Goal: Task Accomplishment & Management: Manage account settings

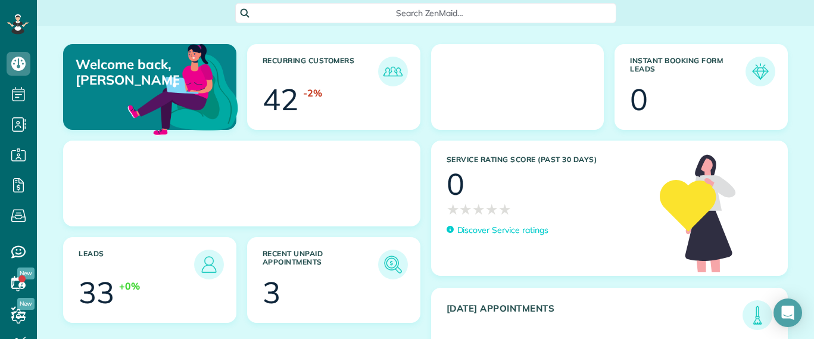
scroll to position [5, 5]
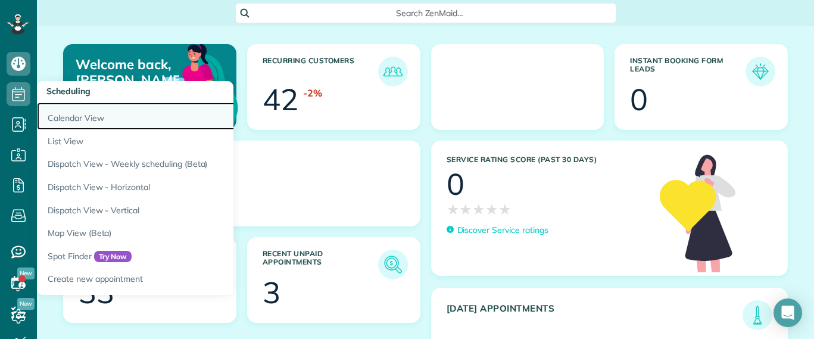
click at [96, 119] on link "Calendar View" at bounding box center [186, 115] width 298 height 27
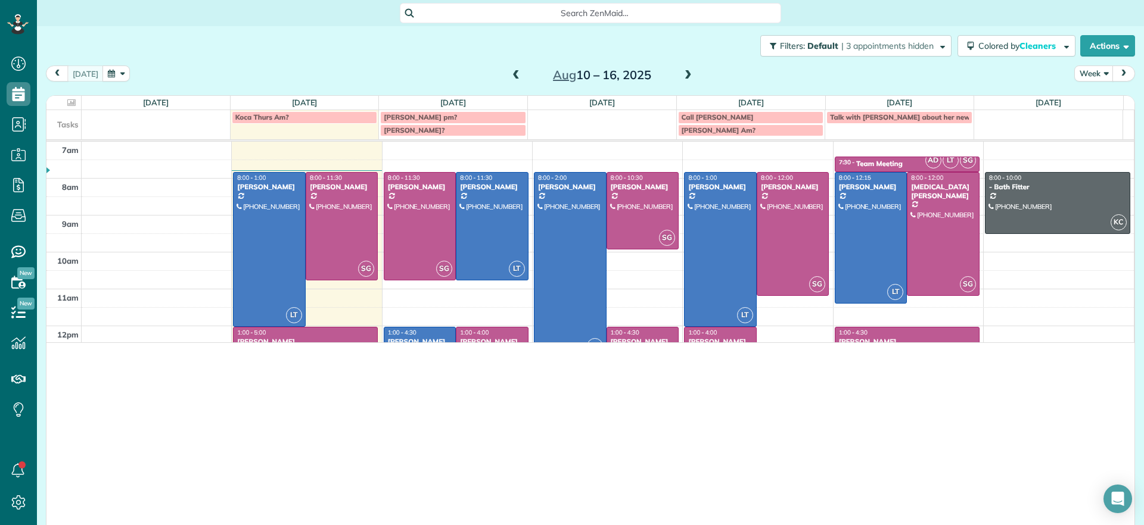
scroll to position [525, 37]
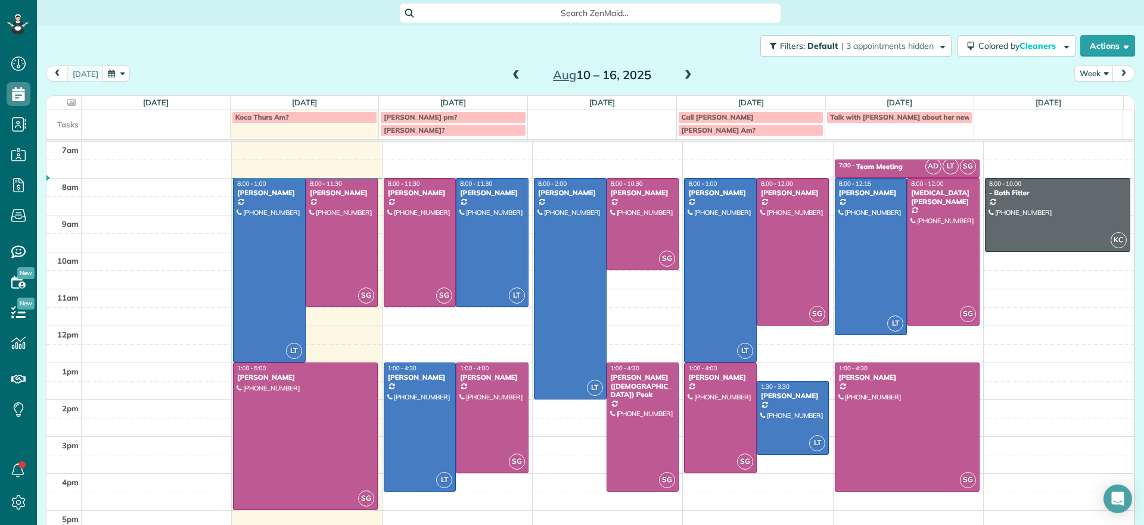
click at [509, 79] on span at bounding box center [515, 75] width 13 height 11
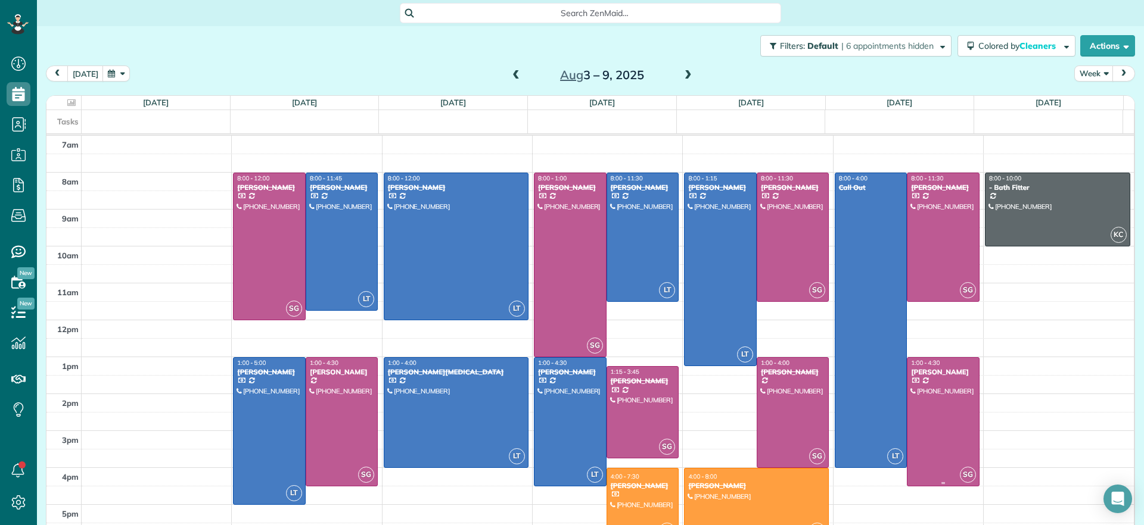
click at [814, 338] on div at bounding box center [942, 422] width 71 height 128
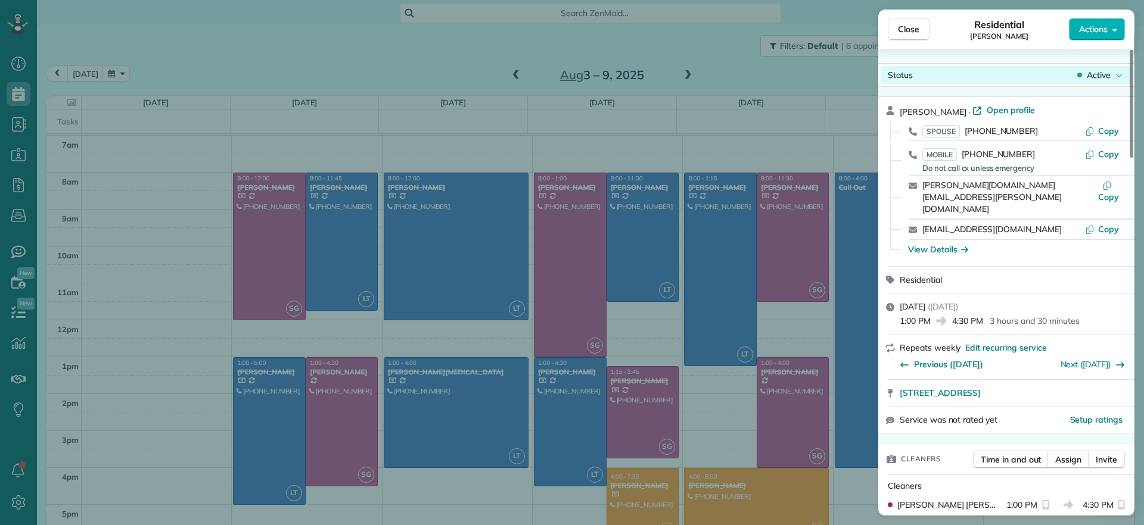
click at [814, 74] on div "Active" at bounding box center [1100, 75] width 50 height 12
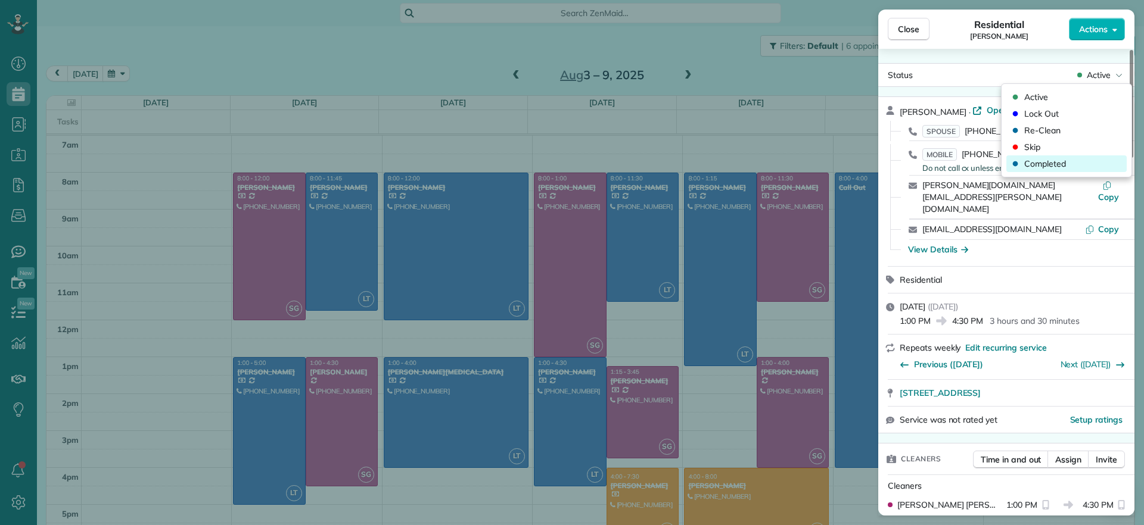
click at [814, 166] on span "Completed" at bounding box center [1045, 164] width 42 height 12
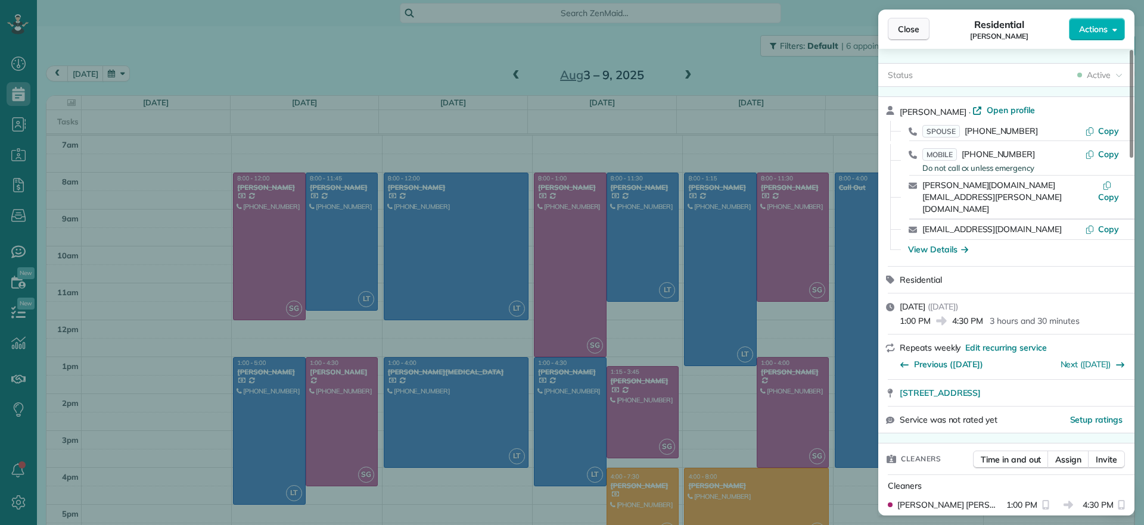
click at [814, 35] on button "Close" at bounding box center [909, 29] width 42 height 23
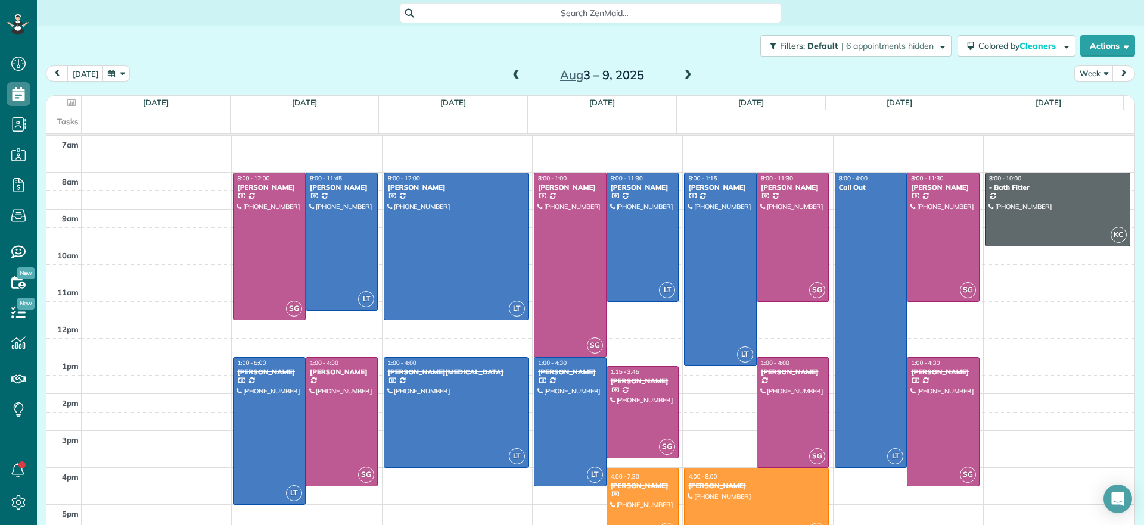
click at [681, 83] on span at bounding box center [687, 76] width 13 height 18
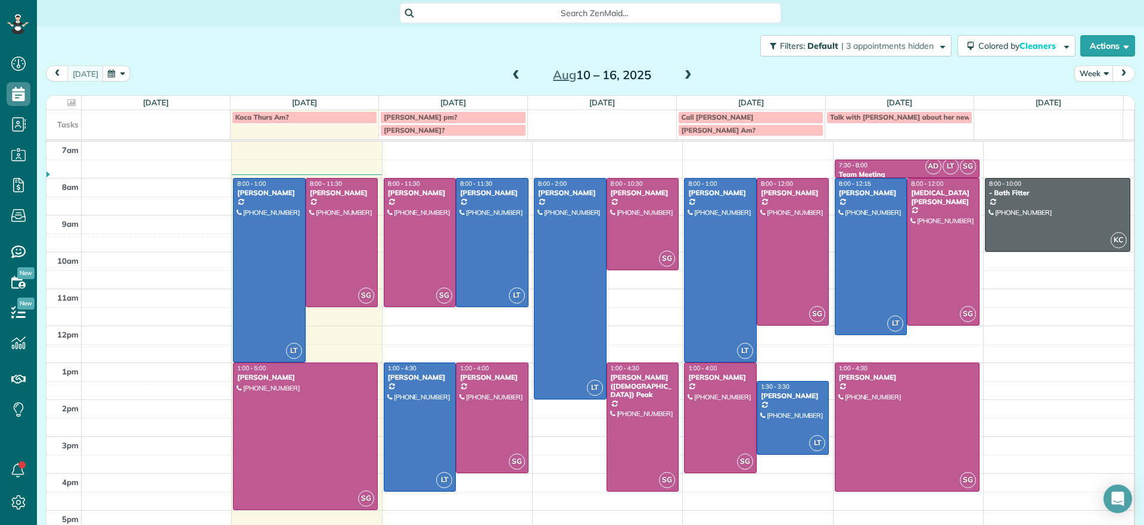
click at [681, 79] on span at bounding box center [687, 75] width 13 height 11
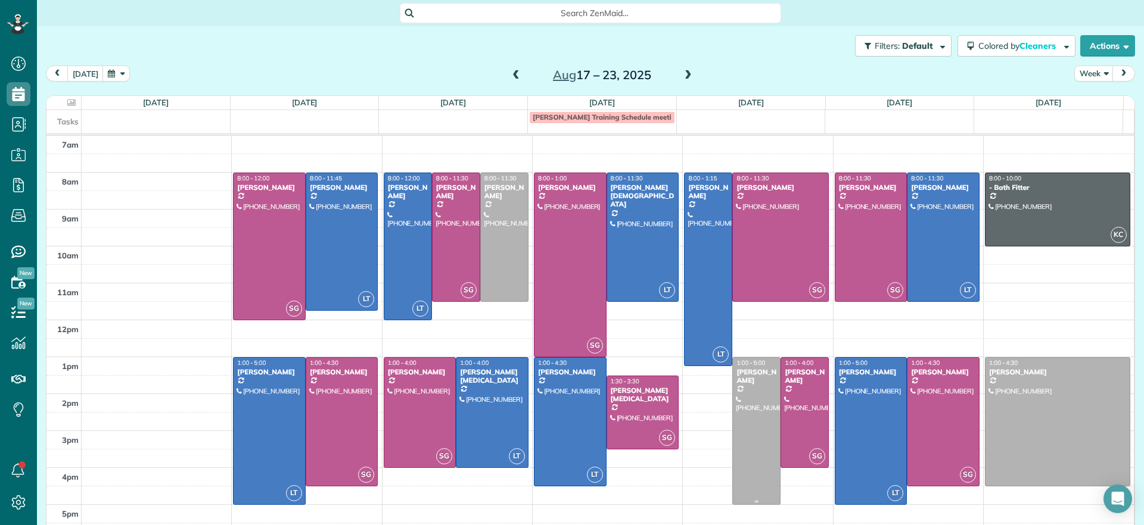
click at [741, 338] on div at bounding box center [756, 431] width 47 height 147
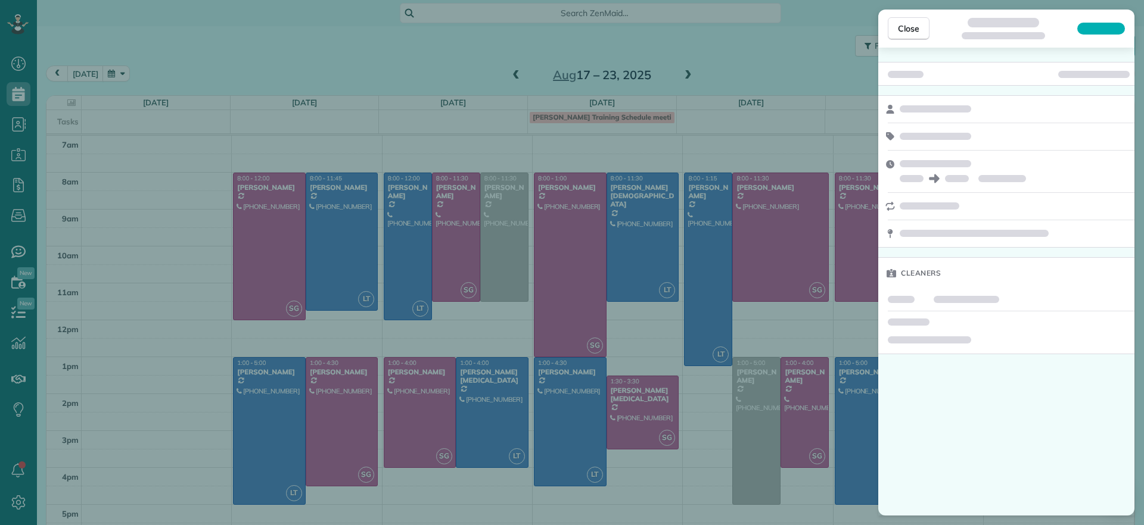
click at [507, 79] on div "Close Cleaners" at bounding box center [572, 262] width 1144 height 525
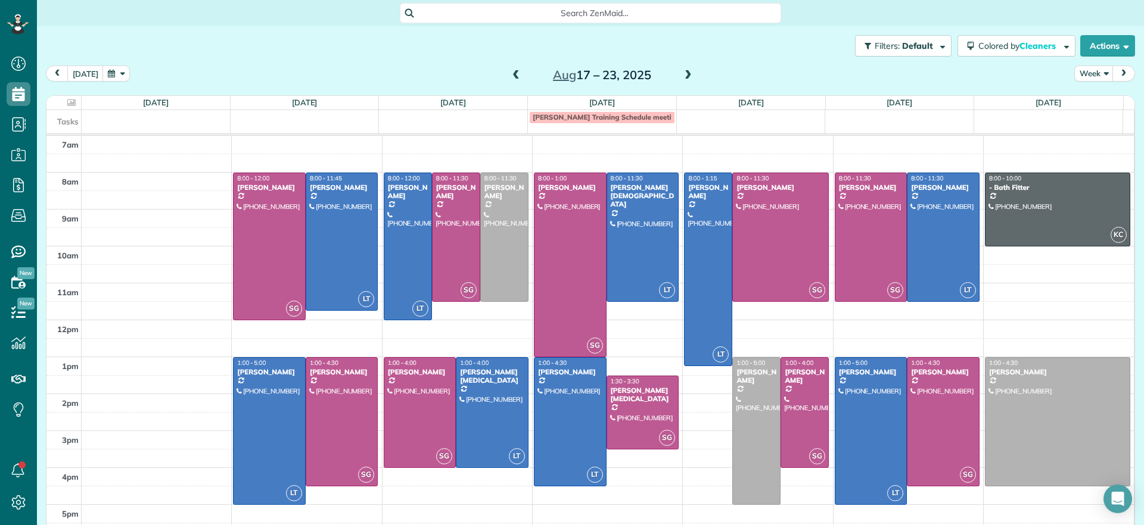
click at [681, 82] on span at bounding box center [687, 76] width 13 height 18
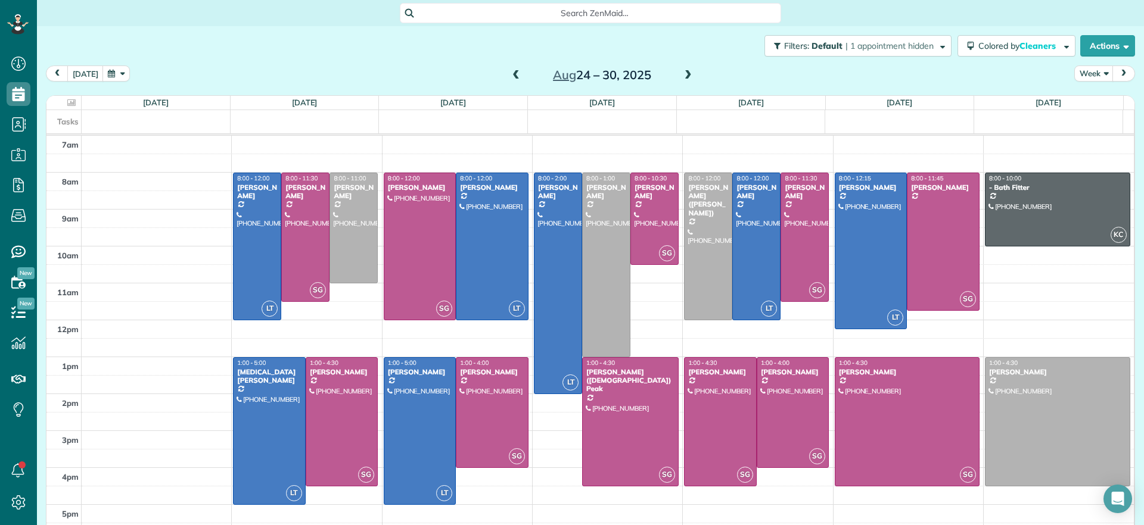
click at [509, 76] on span at bounding box center [515, 75] width 13 height 11
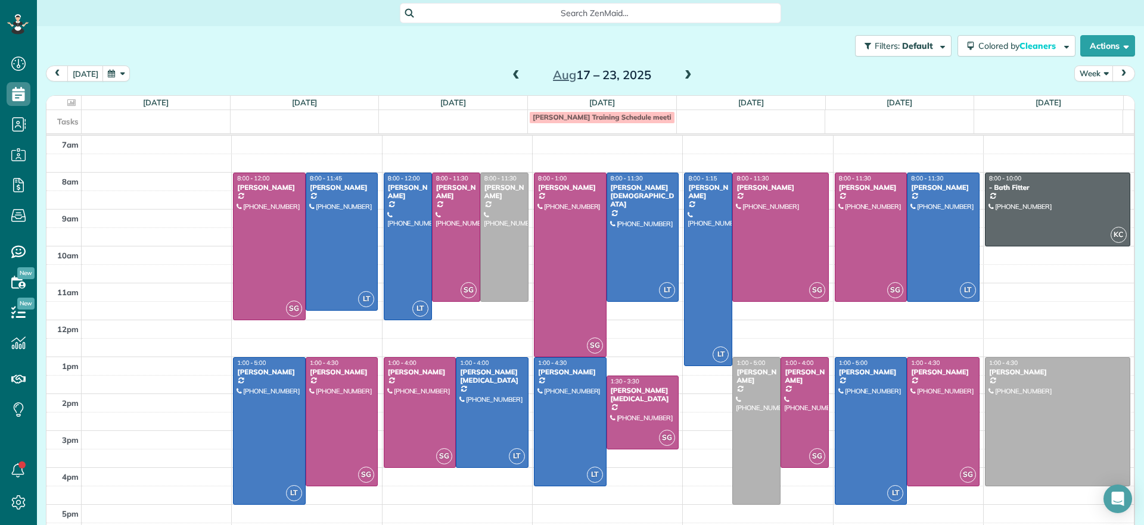
click at [509, 73] on span at bounding box center [515, 75] width 13 height 11
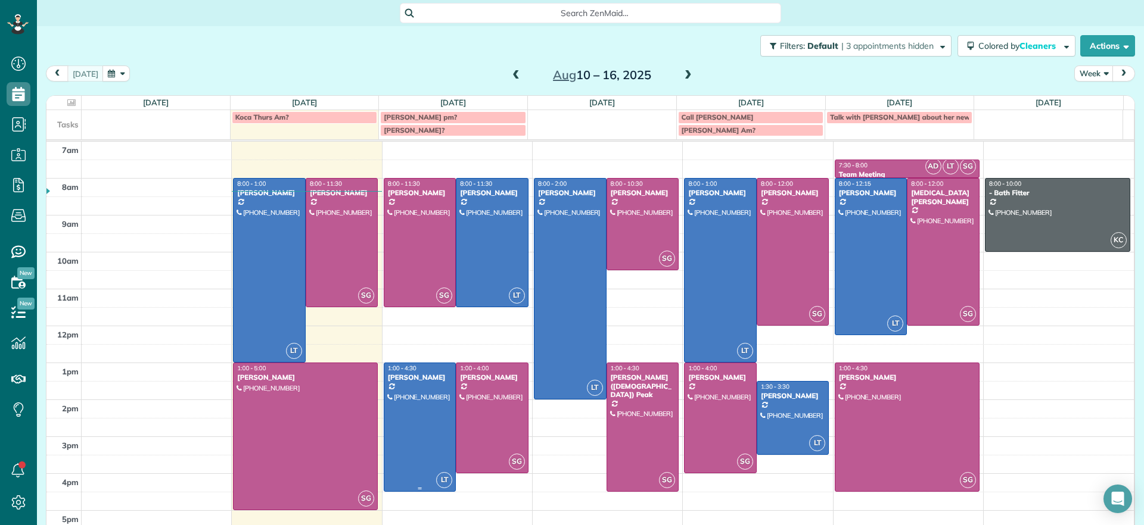
click at [413, 338] on div at bounding box center [419, 427] width 71 height 128
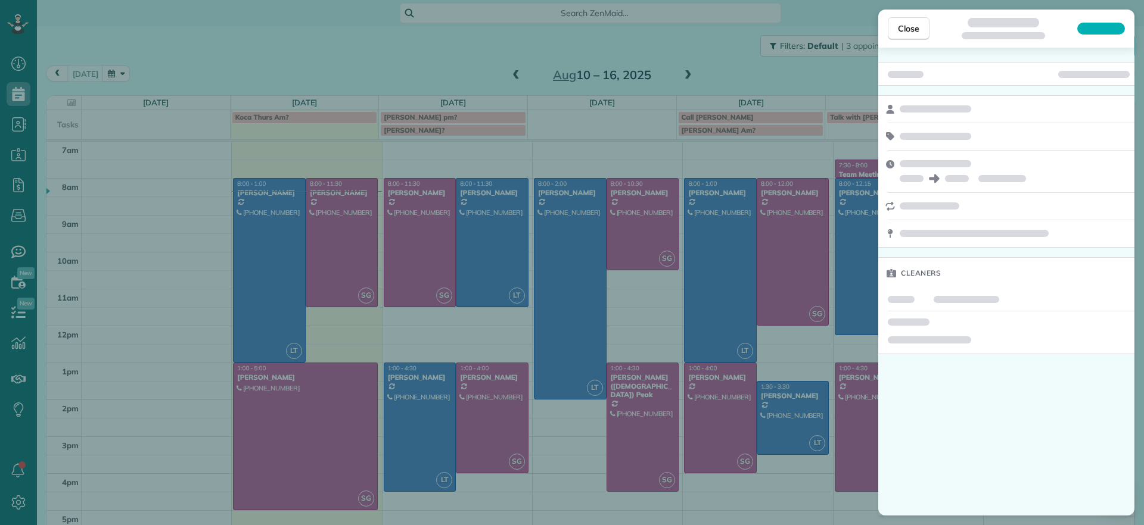
click at [413, 338] on div "Close Cleaners" at bounding box center [572, 262] width 1144 height 525
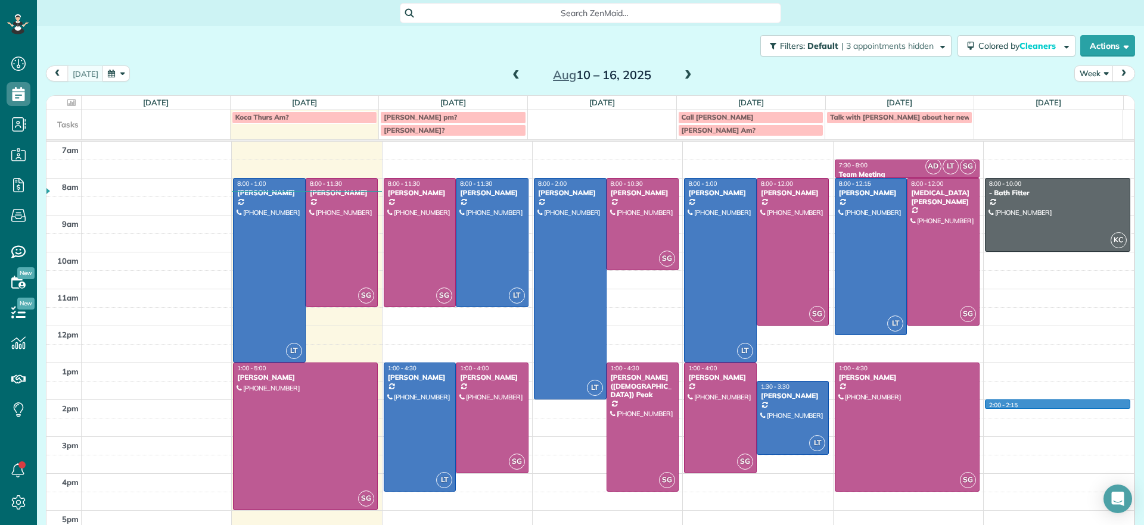
click at [814, 338] on div "7am 8am 9am 10am 11am 12pm 1pm 2pm 3pm 4pm 5pm LT 8:00 - 1:00 [PERSON_NAME] [PH…" at bounding box center [589, 345] width 1087 height 406
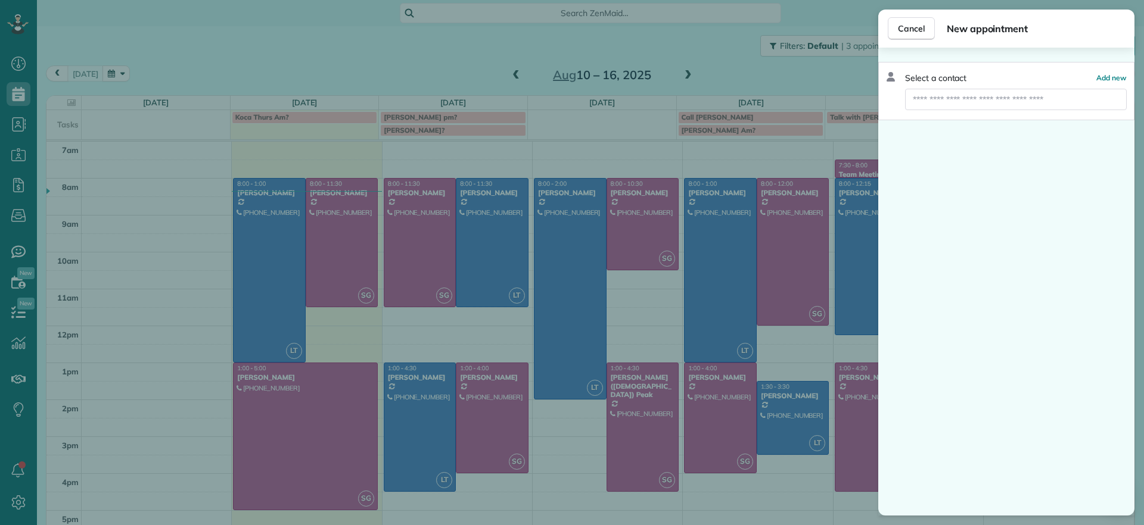
click at [256, 74] on div "Cancel New appointment Select a contact Add new" at bounding box center [572, 262] width 1144 height 525
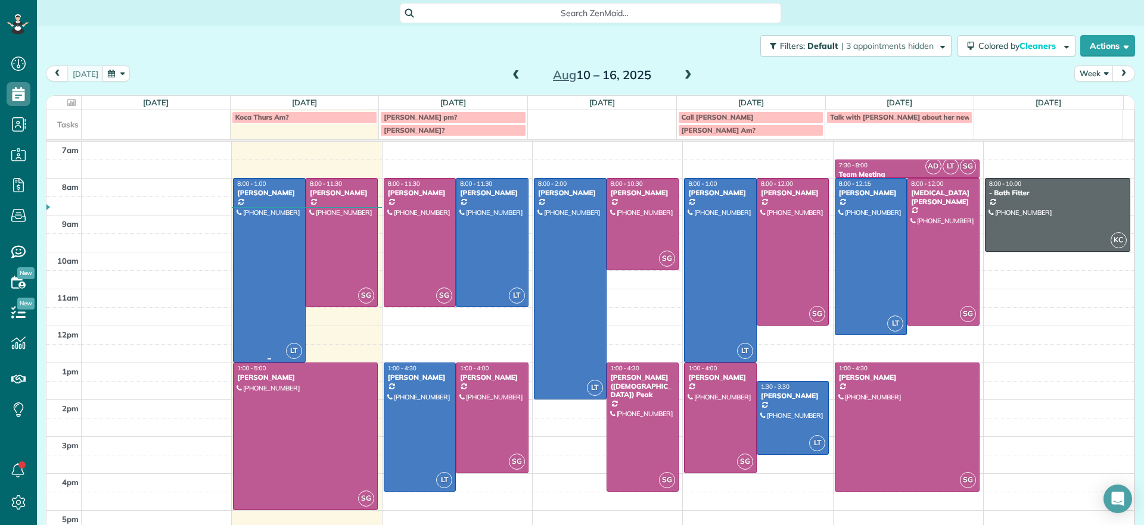
click at [282, 255] on div at bounding box center [269, 270] width 71 height 183
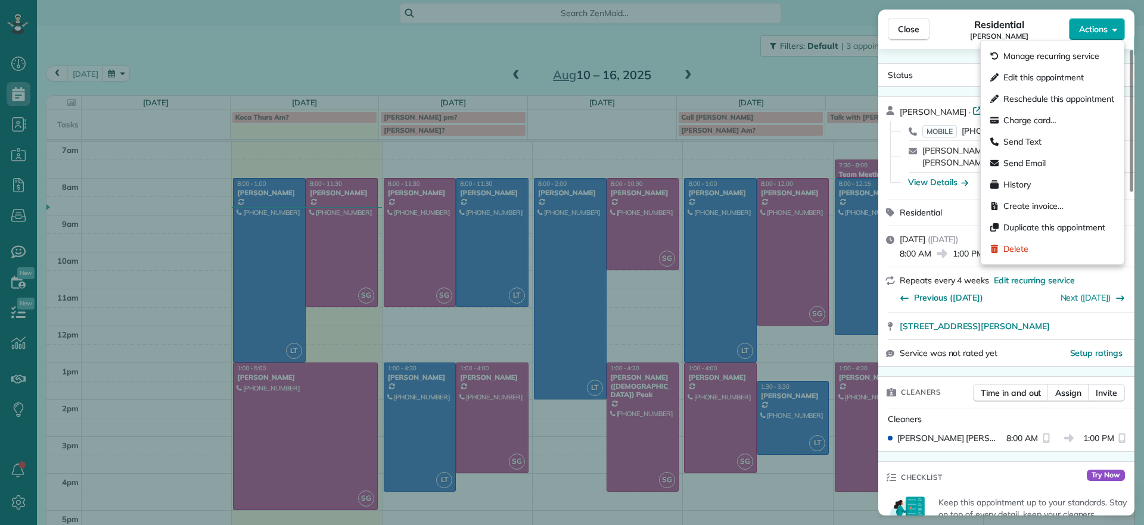
click at [814, 20] on button "Actions" at bounding box center [1097, 29] width 56 height 23
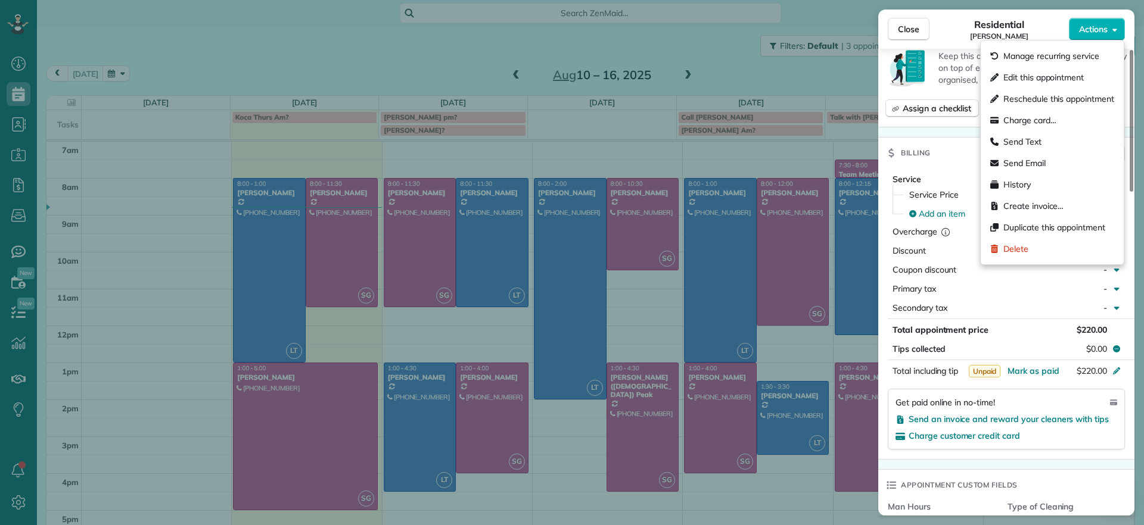
scroll to position [522, 0]
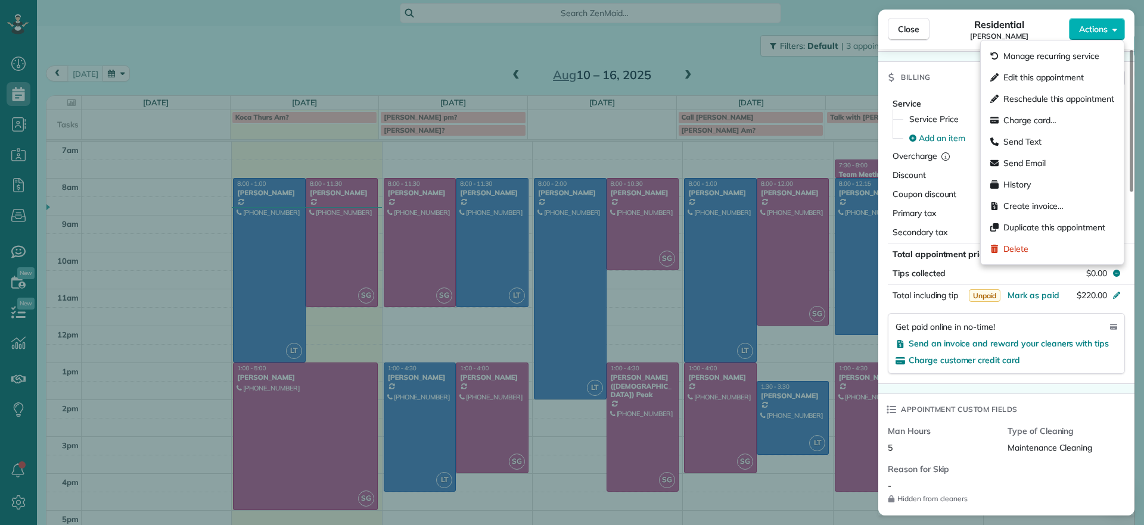
click at [814, 338] on div "Charge customer credit card" at bounding box center [1006, 360] width 222 height 12
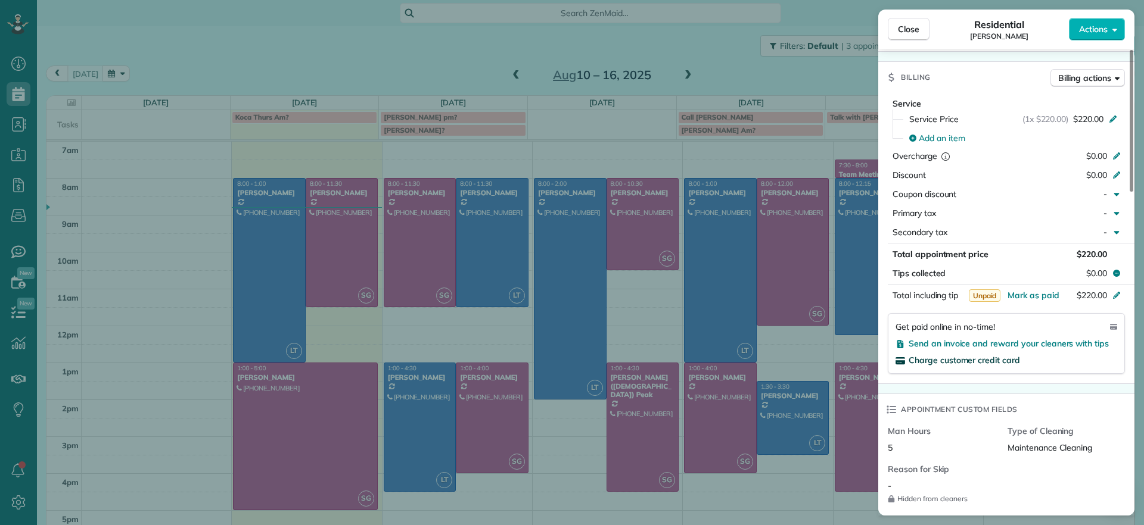
click at [814, 338] on span "Charge customer credit card" at bounding box center [963, 360] width 111 height 11
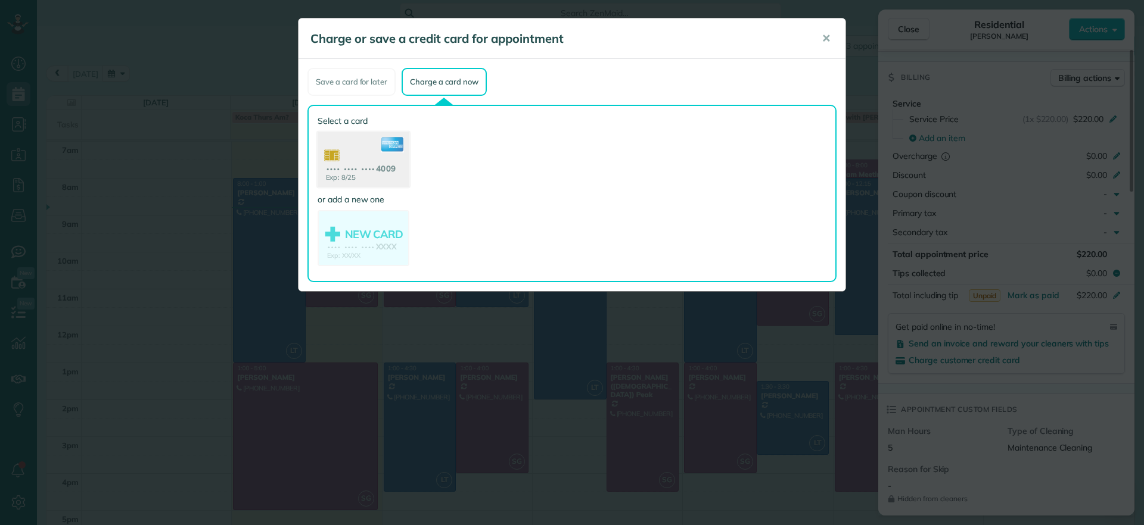
click at [343, 152] on use at bounding box center [363, 161] width 92 height 58
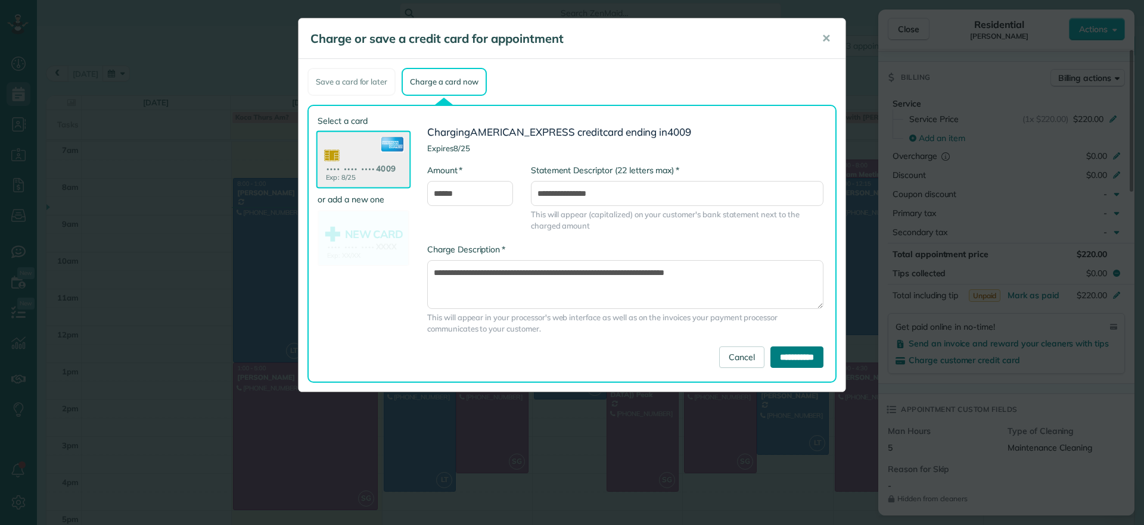
click at [799, 338] on input "**********" at bounding box center [796, 357] width 53 height 21
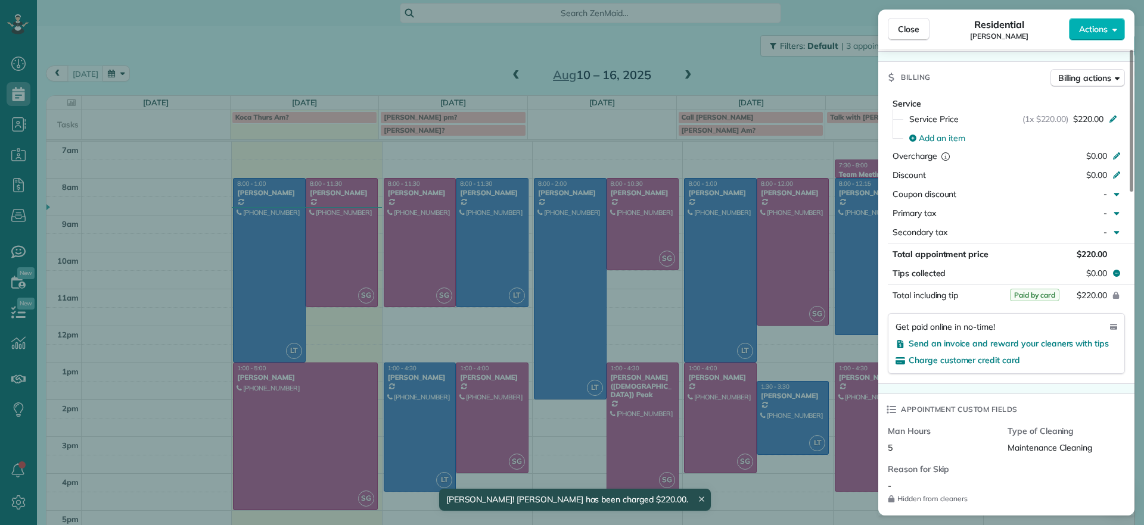
click at [329, 260] on div "Close Residential [PERSON_NAME] Actions Status Active [PERSON_NAME] · Open prof…" at bounding box center [572, 262] width 1144 height 525
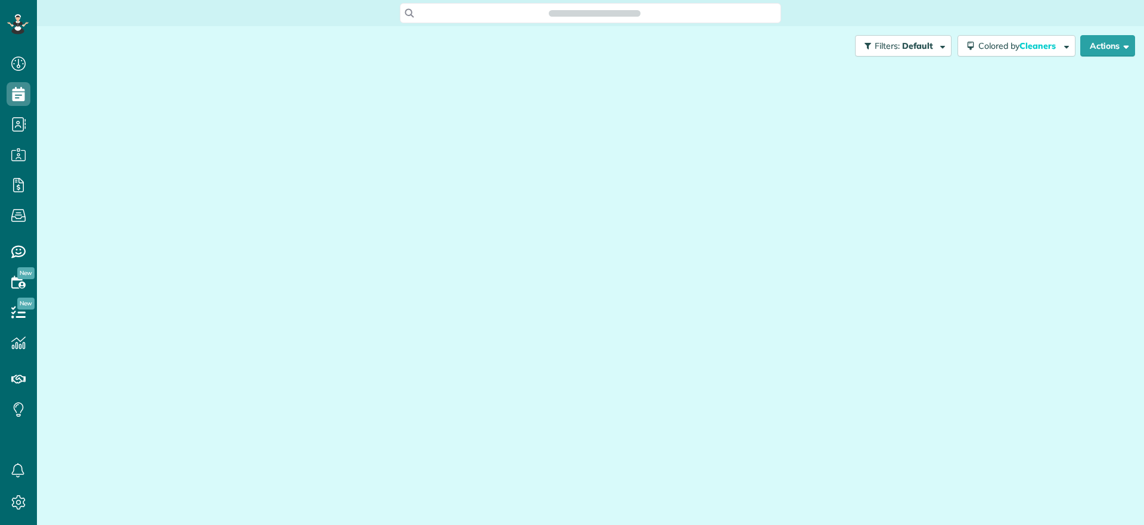
scroll to position [5, 5]
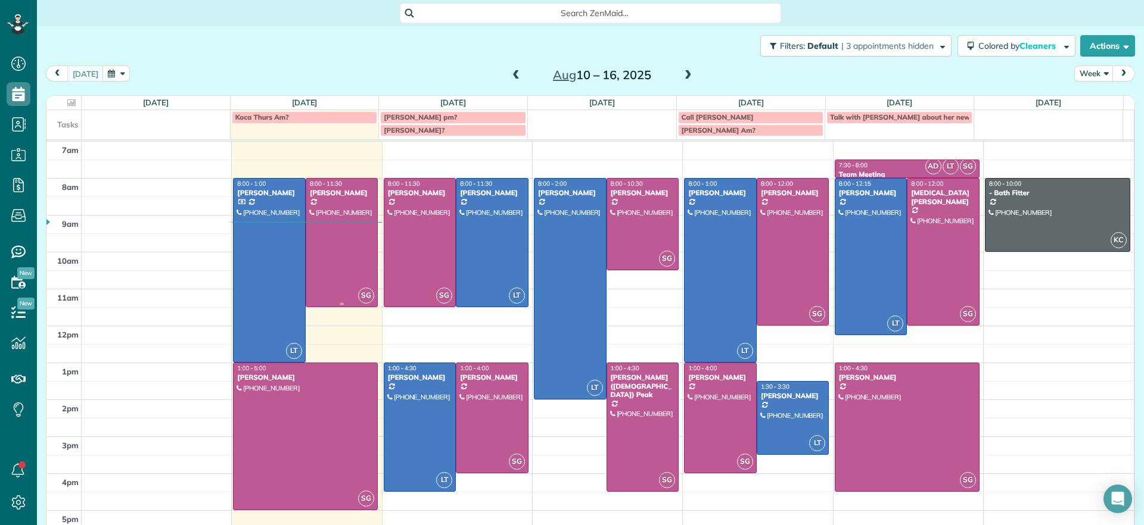
click at [327, 250] on div at bounding box center [341, 243] width 71 height 128
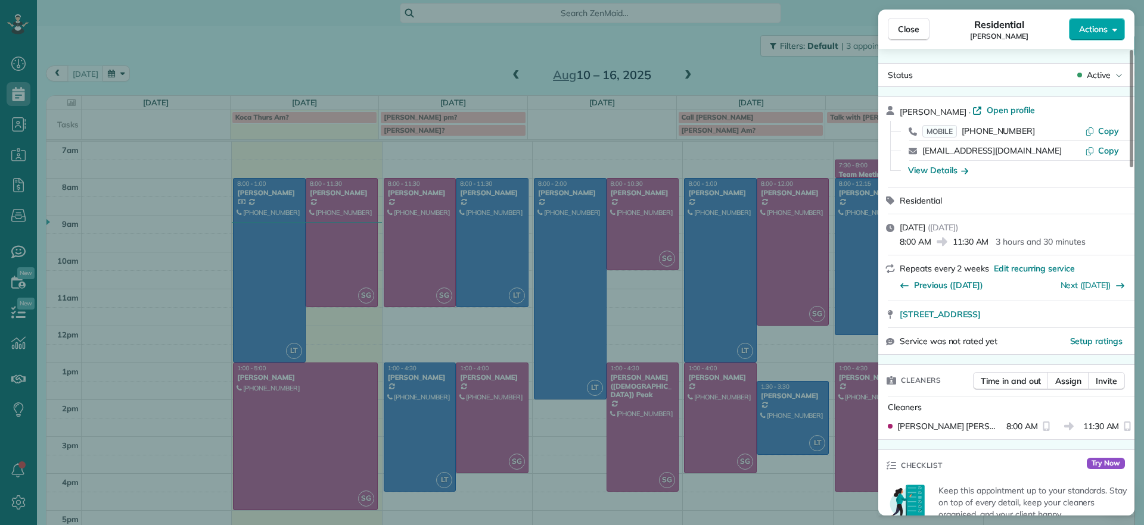
click at [1088, 37] on button "Actions" at bounding box center [1097, 29] width 56 height 23
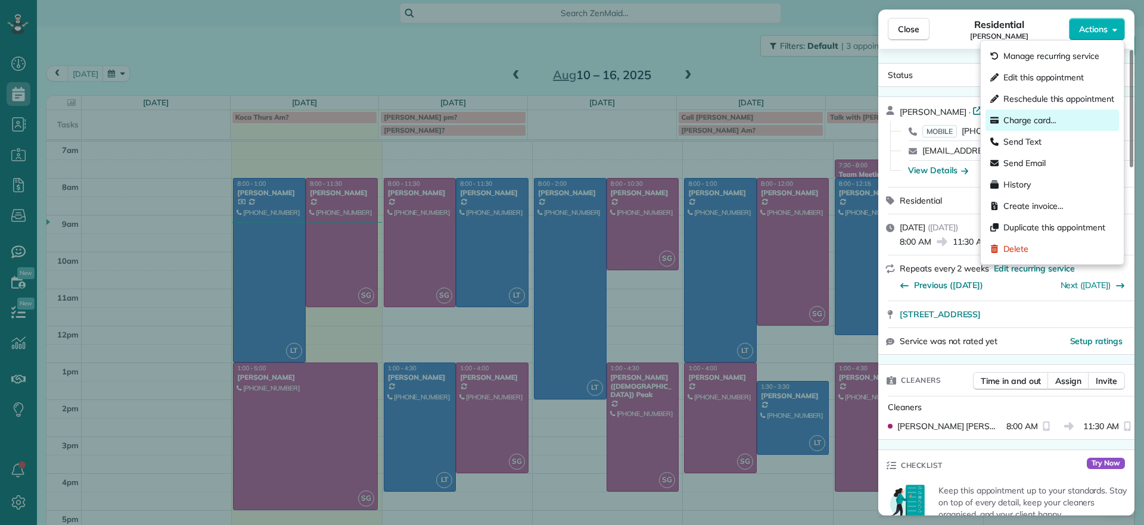
click at [1028, 114] on span "Charge card…" at bounding box center [1029, 120] width 53 height 12
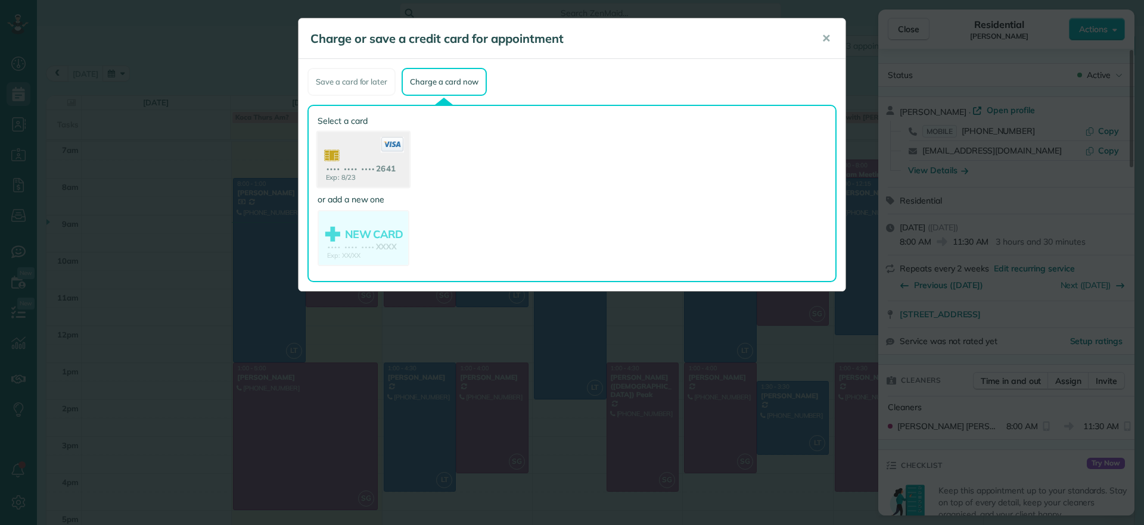
click at [351, 157] on use at bounding box center [363, 161] width 92 height 58
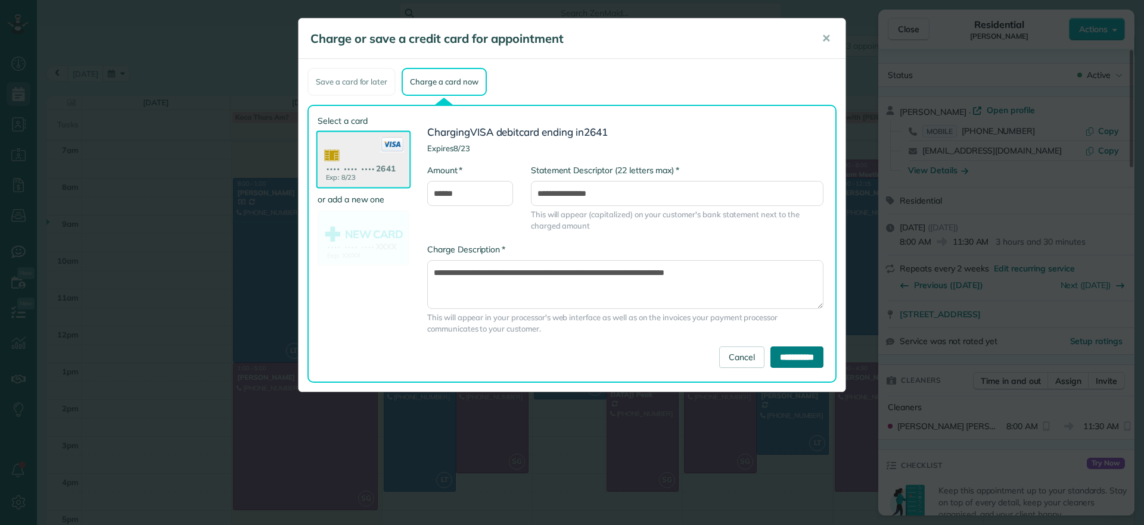
click at [795, 362] on input "**********" at bounding box center [796, 357] width 53 height 21
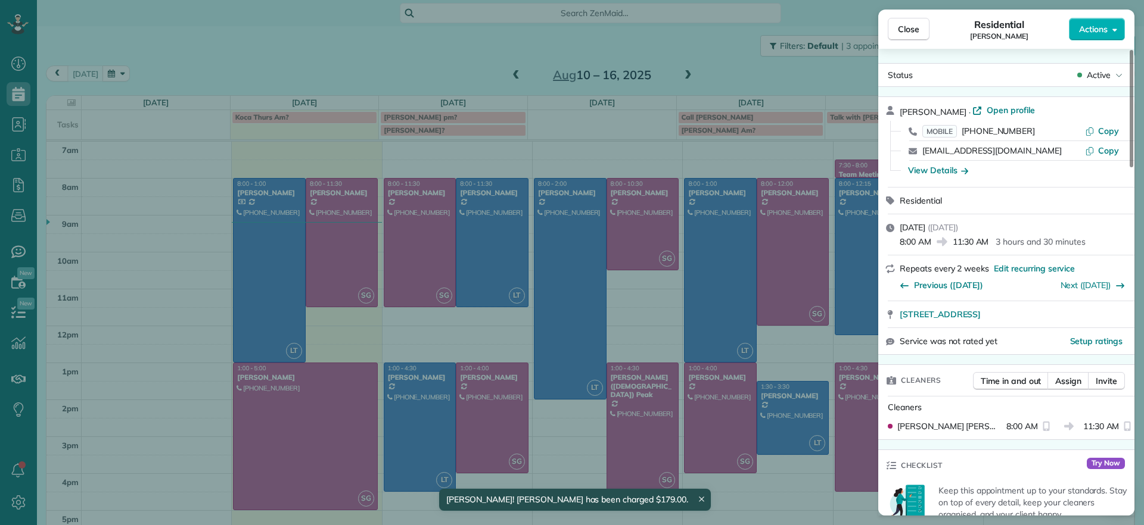
click at [242, 55] on div "Close Residential Imani Holmes Actions Status Active Imani Holmes · Open profil…" at bounding box center [572, 262] width 1144 height 525
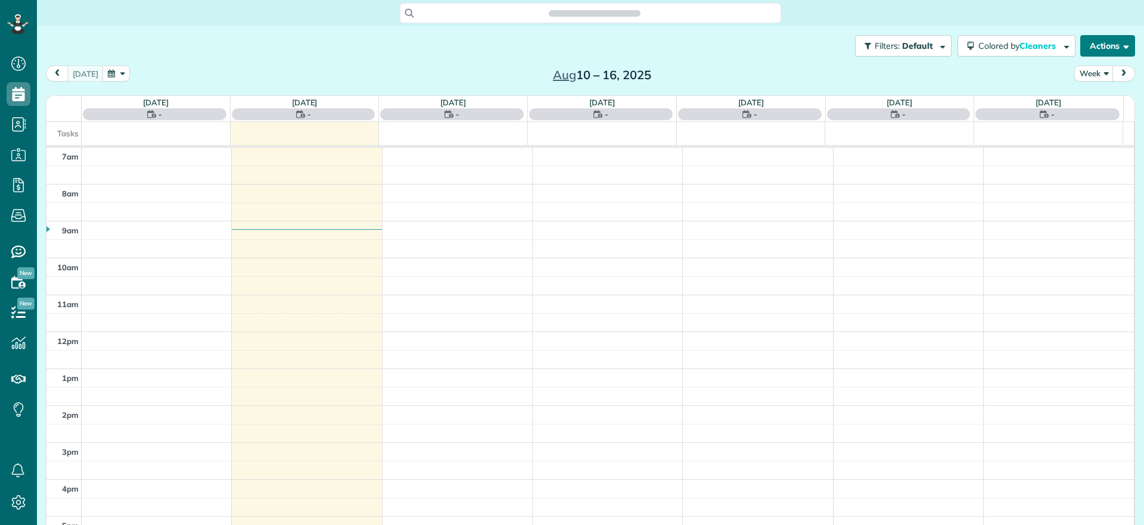
scroll to position [5, 5]
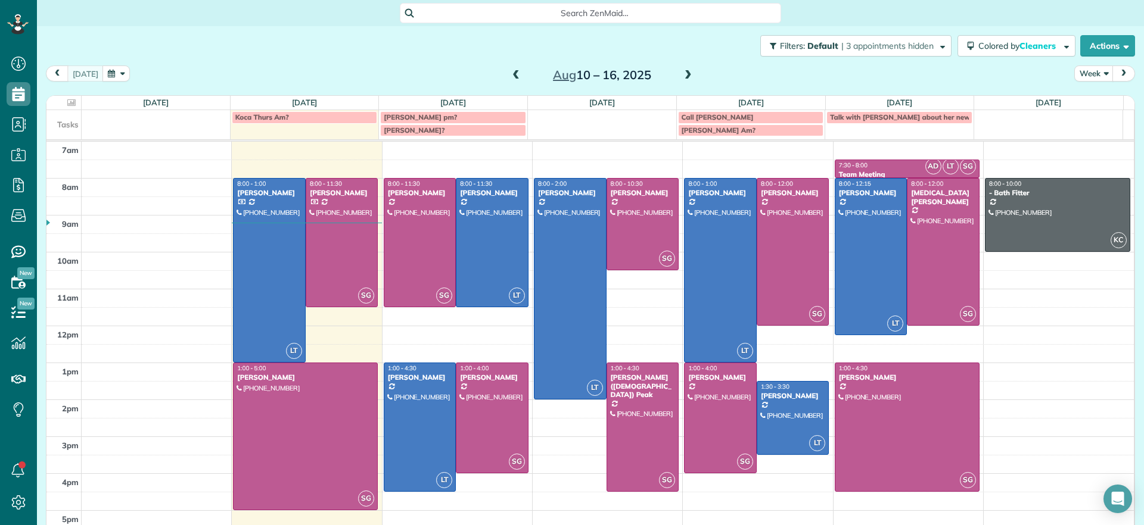
drag, startPoint x: 474, startPoint y: 132, endPoint x: 453, endPoint y: 135, distance: 21.6
click at [453, 135] on link "Skip Robbins?" at bounding box center [453, 130] width 146 height 12
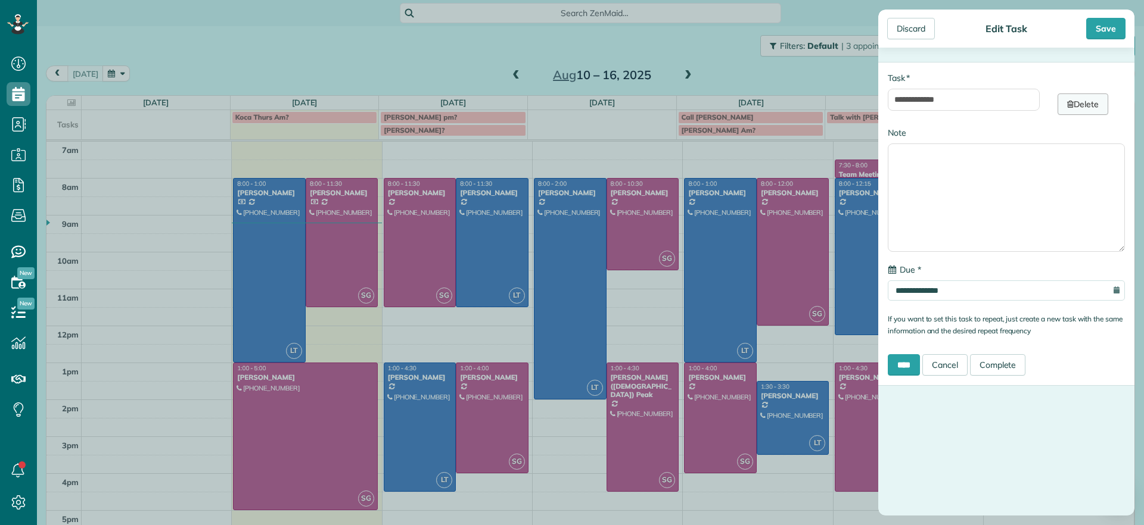
click at [1057, 99] on link "Delete" at bounding box center [1082, 104] width 51 height 21
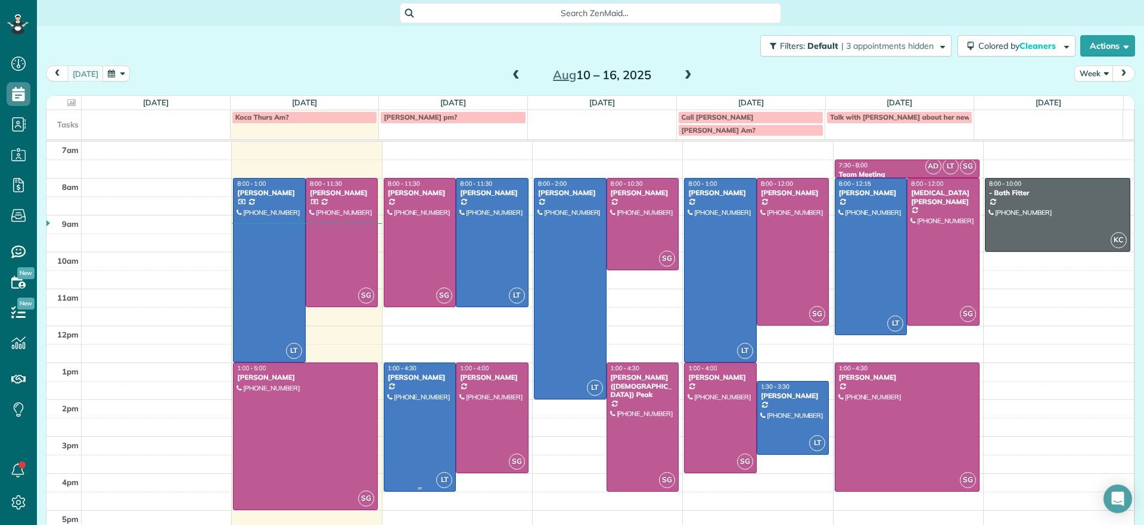
click at [402, 388] on div at bounding box center [419, 427] width 71 height 128
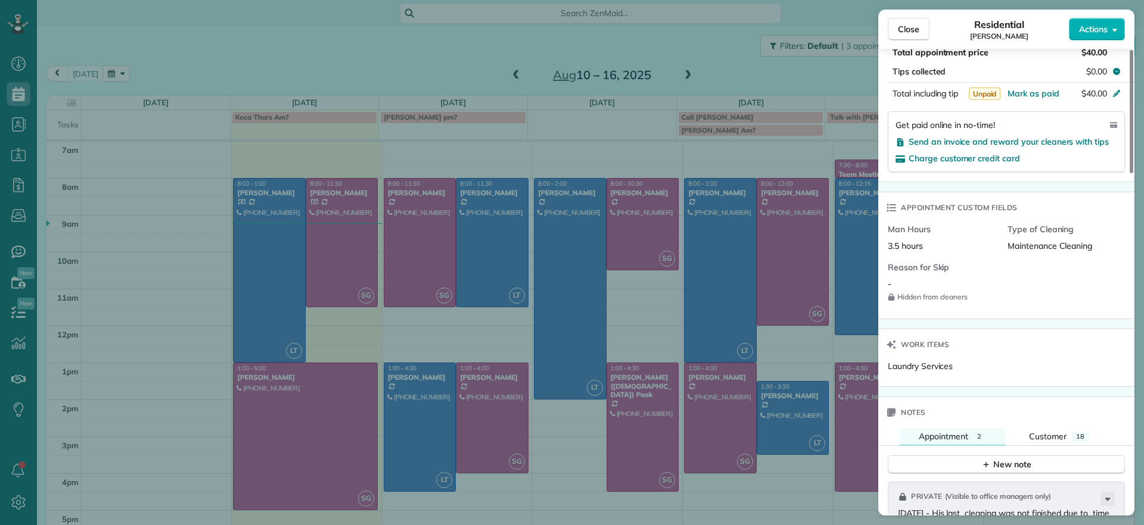
scroll to position [896, 0]
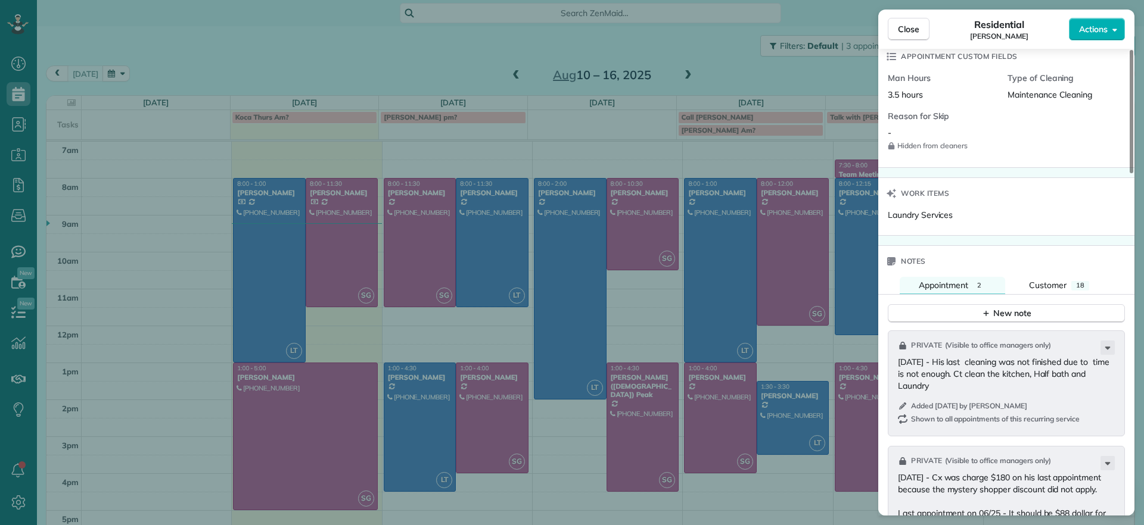
click at [1098, 340] on div "Private ( Visible to office managers only ) 08/04/25 - His last cleaning was no…" at bounding box center [1006, 383] width 237 height 105
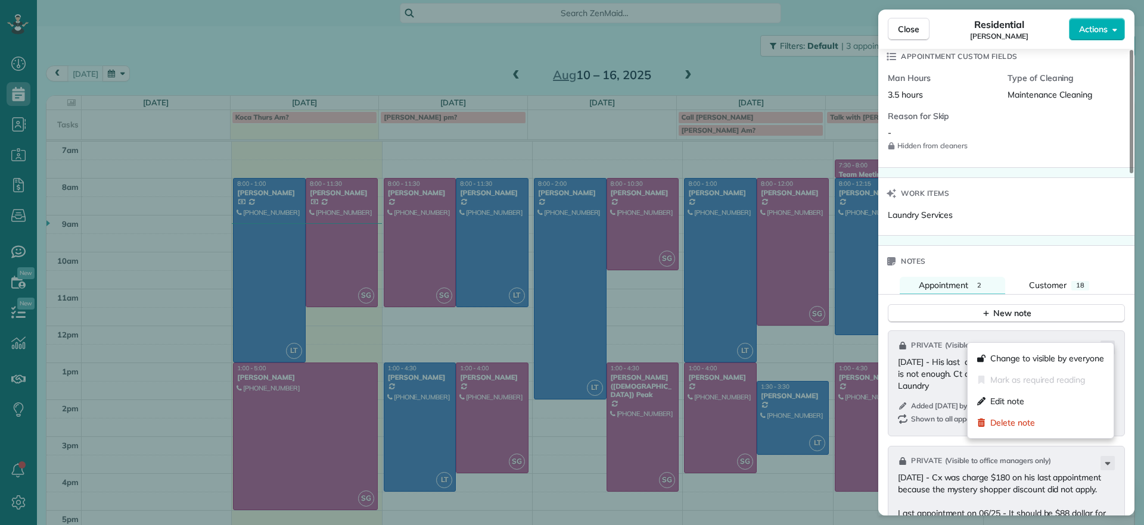
click at [1103, 341] on icon at bounding box center [1107, 348] width 14 height 14
click at [1039, 409] on div "Edit note" at bounding box center [1040, 401] width 136 height 21
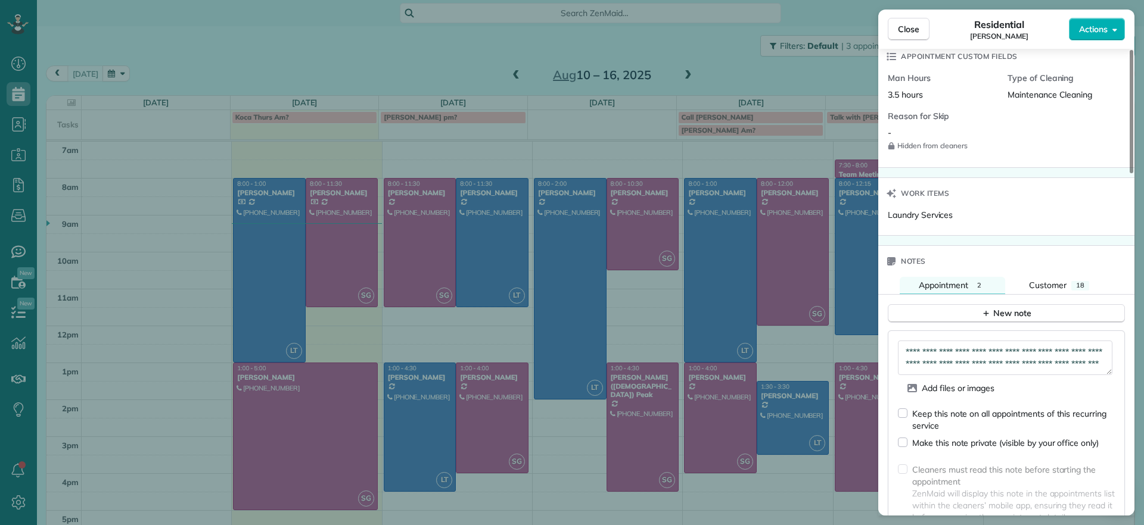
scroll to position [12, 0]
drag, startPoint x: 1021, startPoint y: 356, endPoint x: 1031, endPoint y: 364, distance: 12.7
click at [1021, 355] on textarea "**********" at bounding box center [1005, 358] width 214 height 35
type textarea "**********"
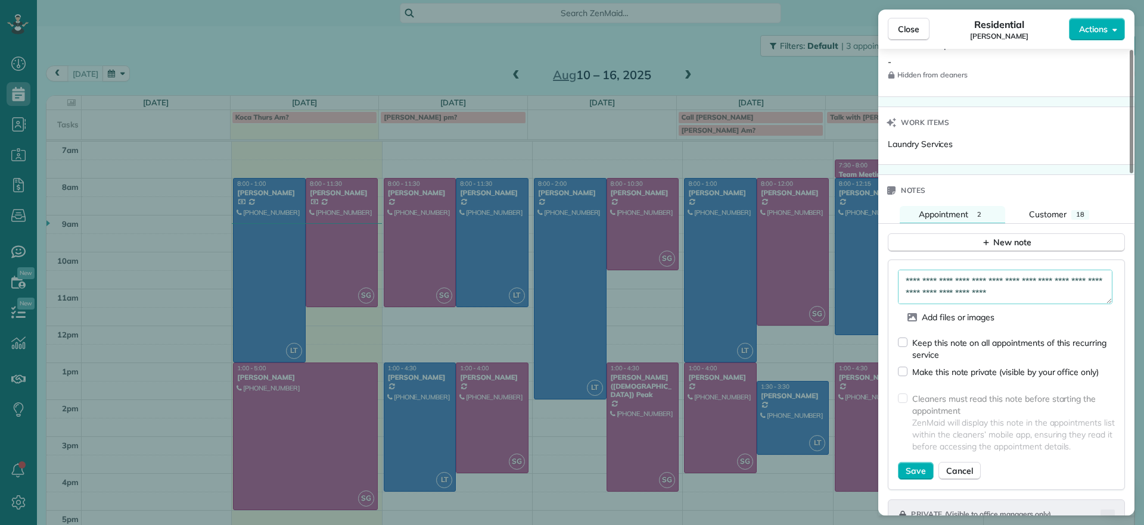
scroll to position [1045, 0]
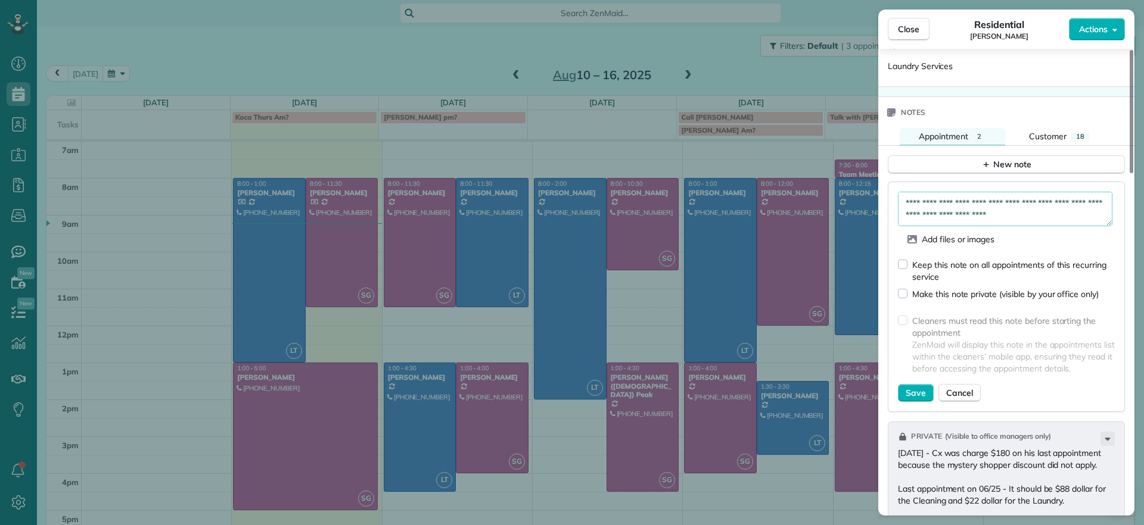
click at [925, 390] on div "**********" at bounding box center [1006, 297] width 237 height 230
click at [919, 387] on span "Save" at bounding box center [915, 393] width 20 height 12
